Goal: Task Accomplishment & Management: Manage account settings

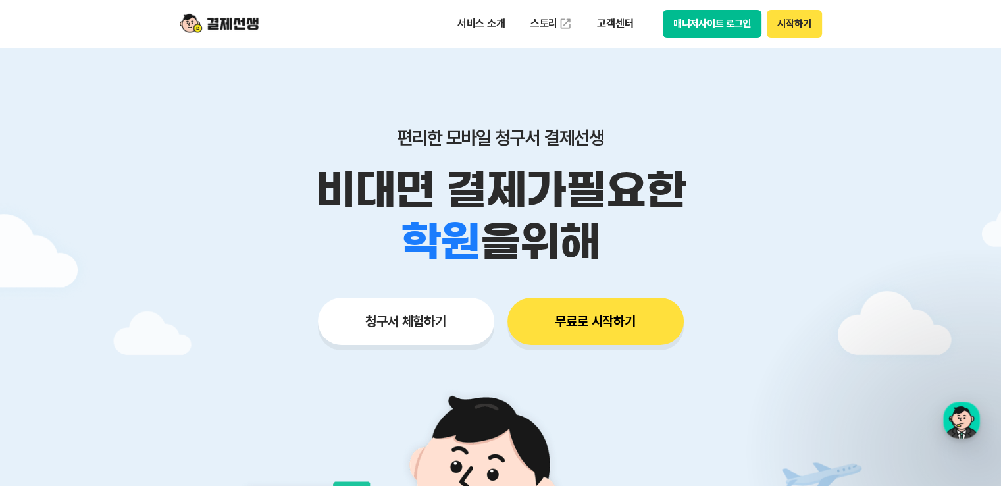
click at [711, 26] on button "매니저사이트 로그인" at bounding box center [712, 24] width 99 height 28
click at [710, 16] on button "매니저사이트 로그인" at bounding box center [712, 24] width 99 height 28
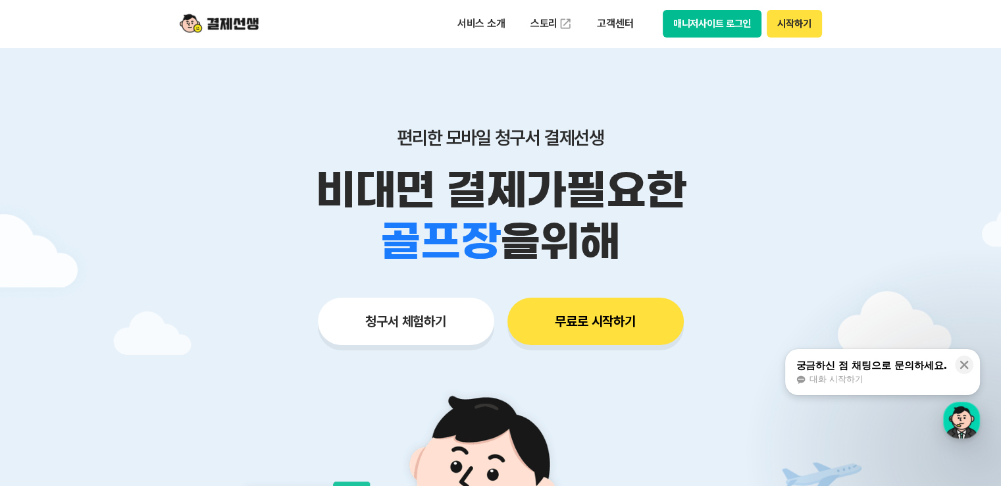
click at [709, 38] on div "서비스 소개 스토리 고객센터 매니저사이트 로그인 시작하기" at bounding box center [501, 23] width 674 height 47
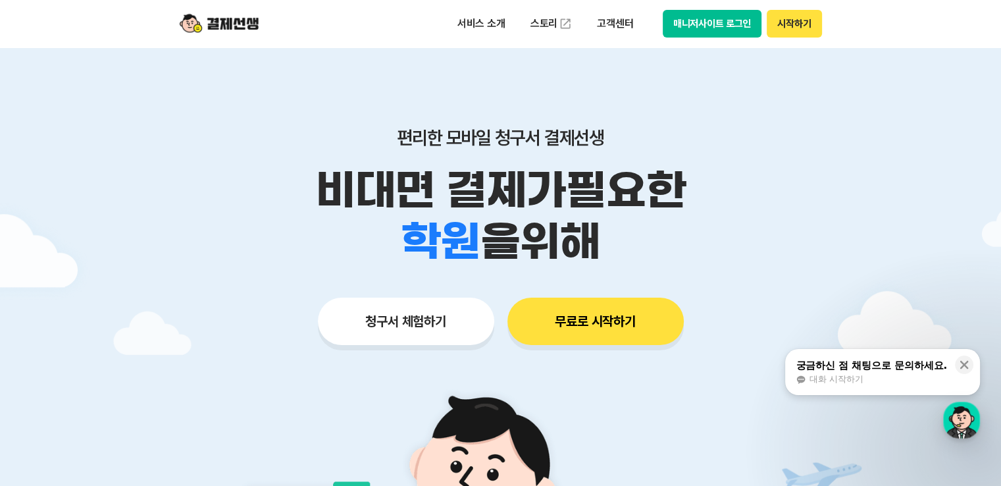
click at [708, 31] on button "매니저사이트 로그인" at bounding box center [712, 24] width 99 height 28
